Goal: Find specific page/section: Find specific page/section

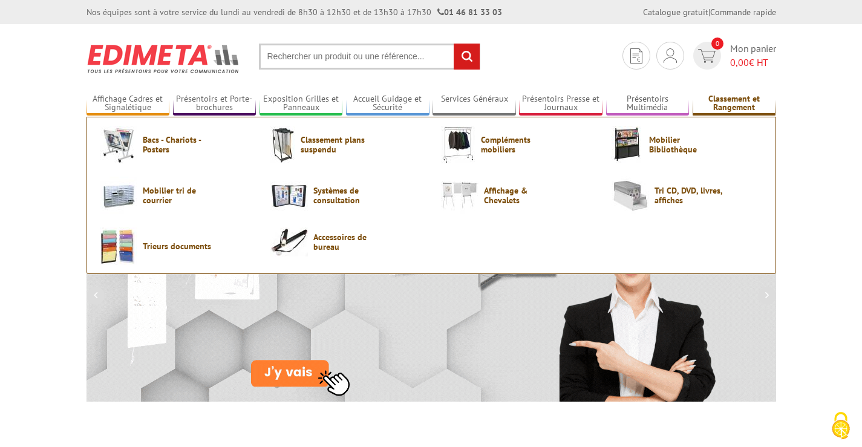
click at [728, 100] on link "Classement et Rangement" at bounding box center [735, 104] width 84 height 20
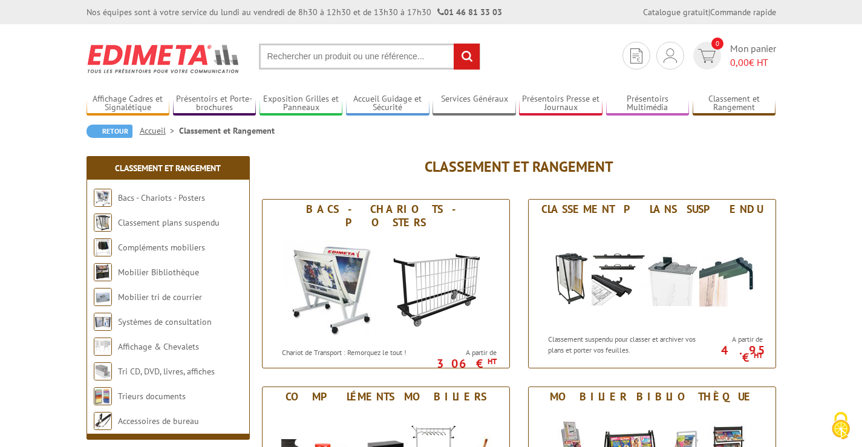
click at [360, 52] on input "text" at bounding box center [369, 57] width 221 height 26
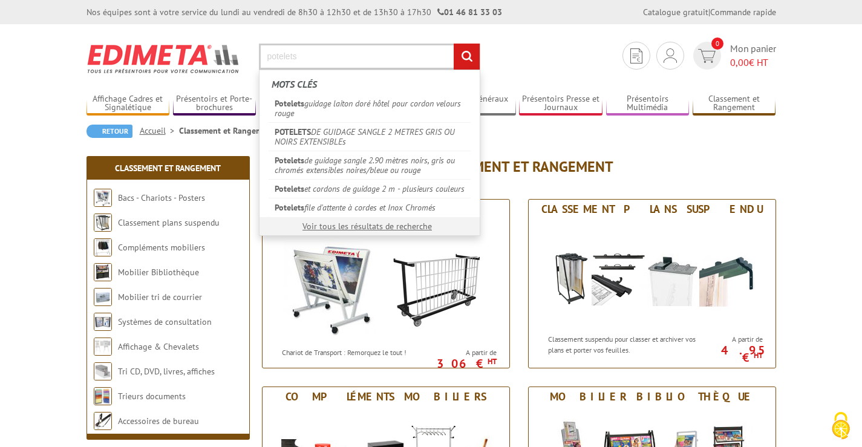
type input "potelets"
click at [454, 44] on input "rechercher" at bounding box center [467, 57] width 26 height 26
